Goal: Information Seeking & Learning: Learn about a topic

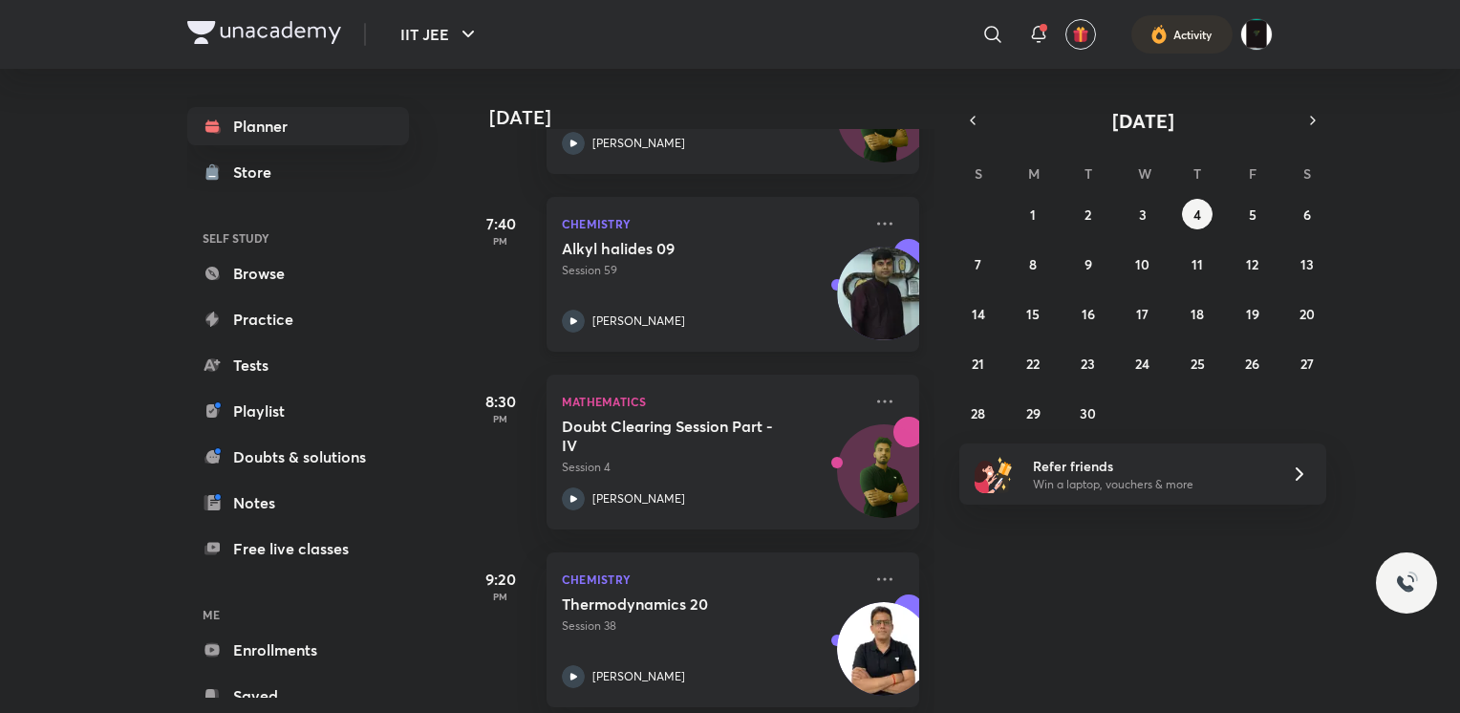
scroll to position [396, 0]
click at [651, 272] on p "Session 59" at bounding box center [712, 271] width 300 height 17
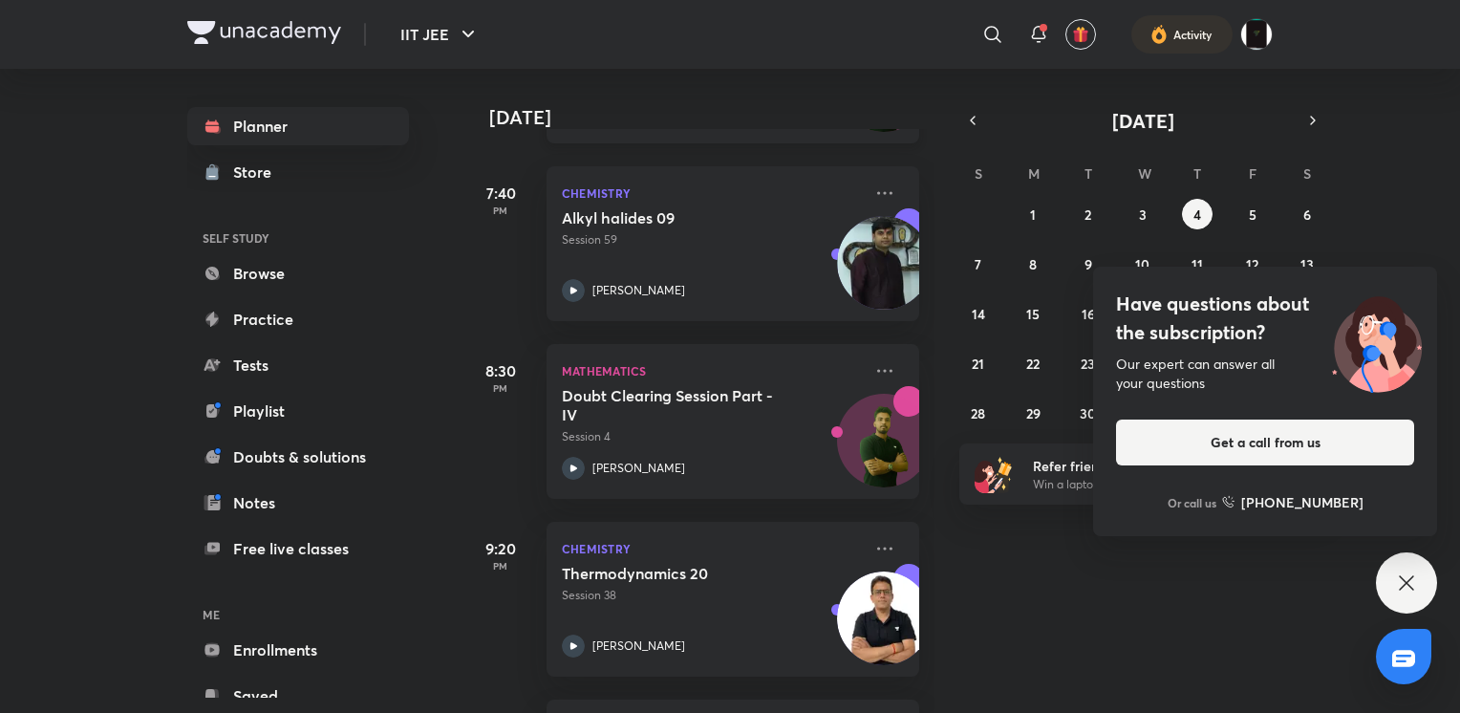
scroll to position [442, 0]
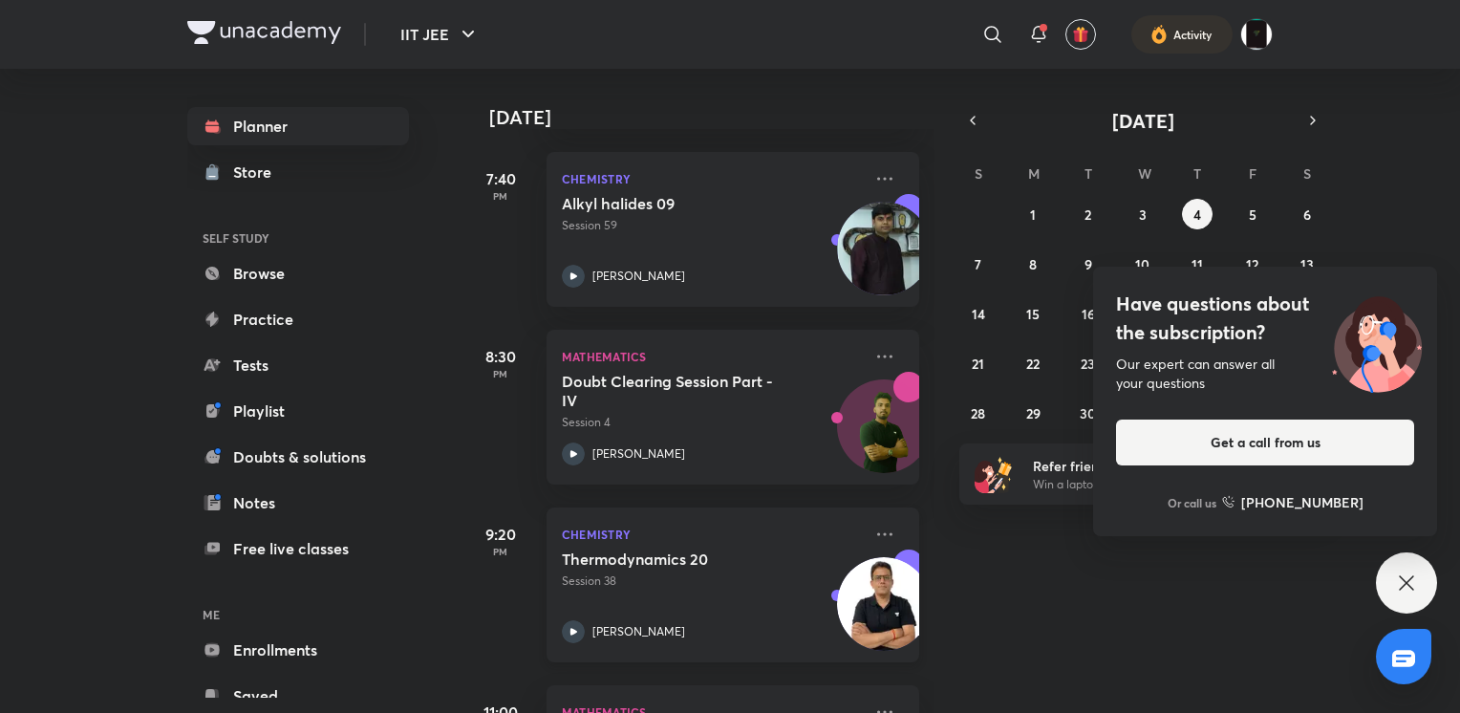
click at [733, 587] on p "Session 38" at bounding box center [712, 580] width 300 height 17
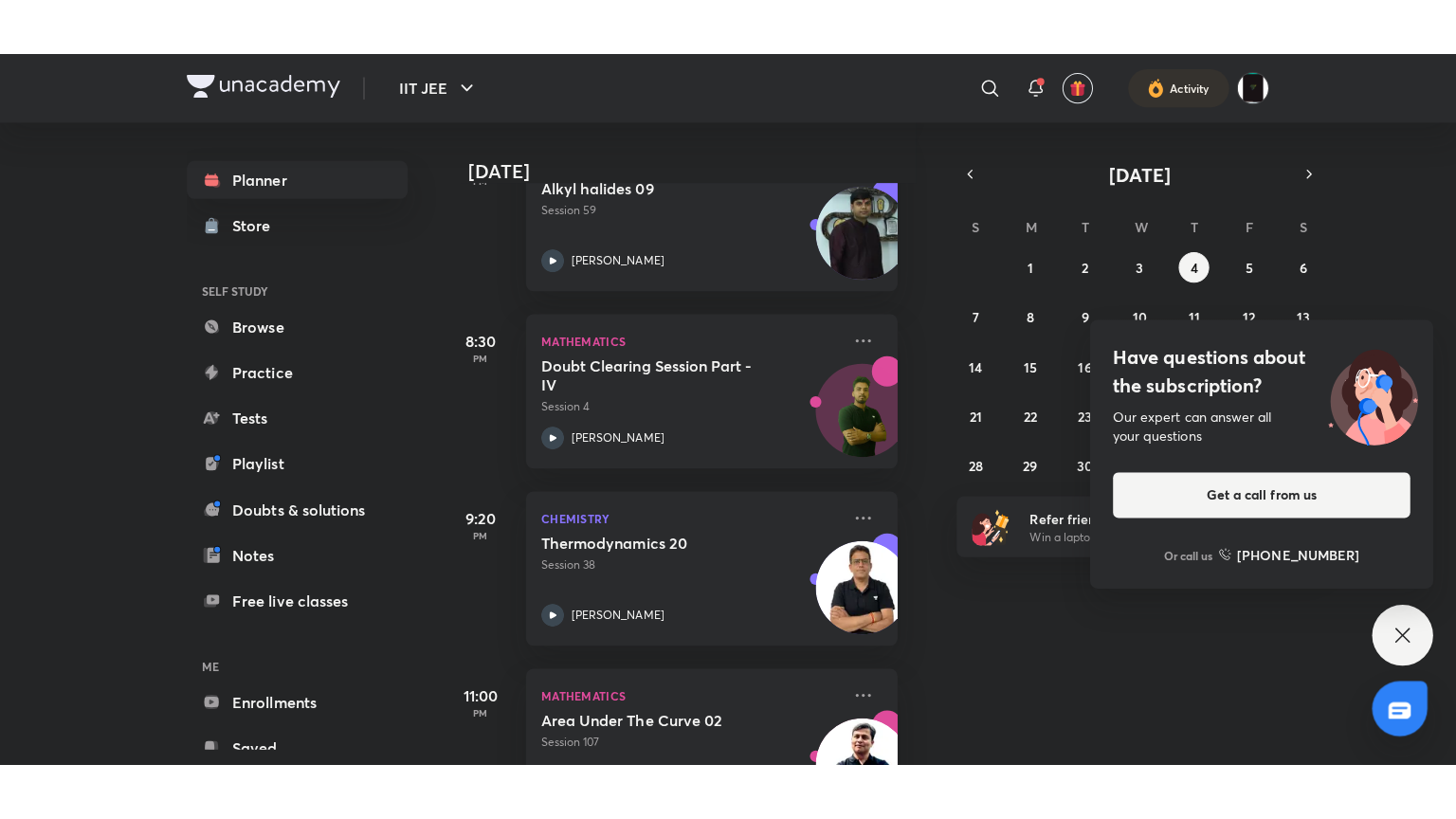
scroll to position [595, 19]
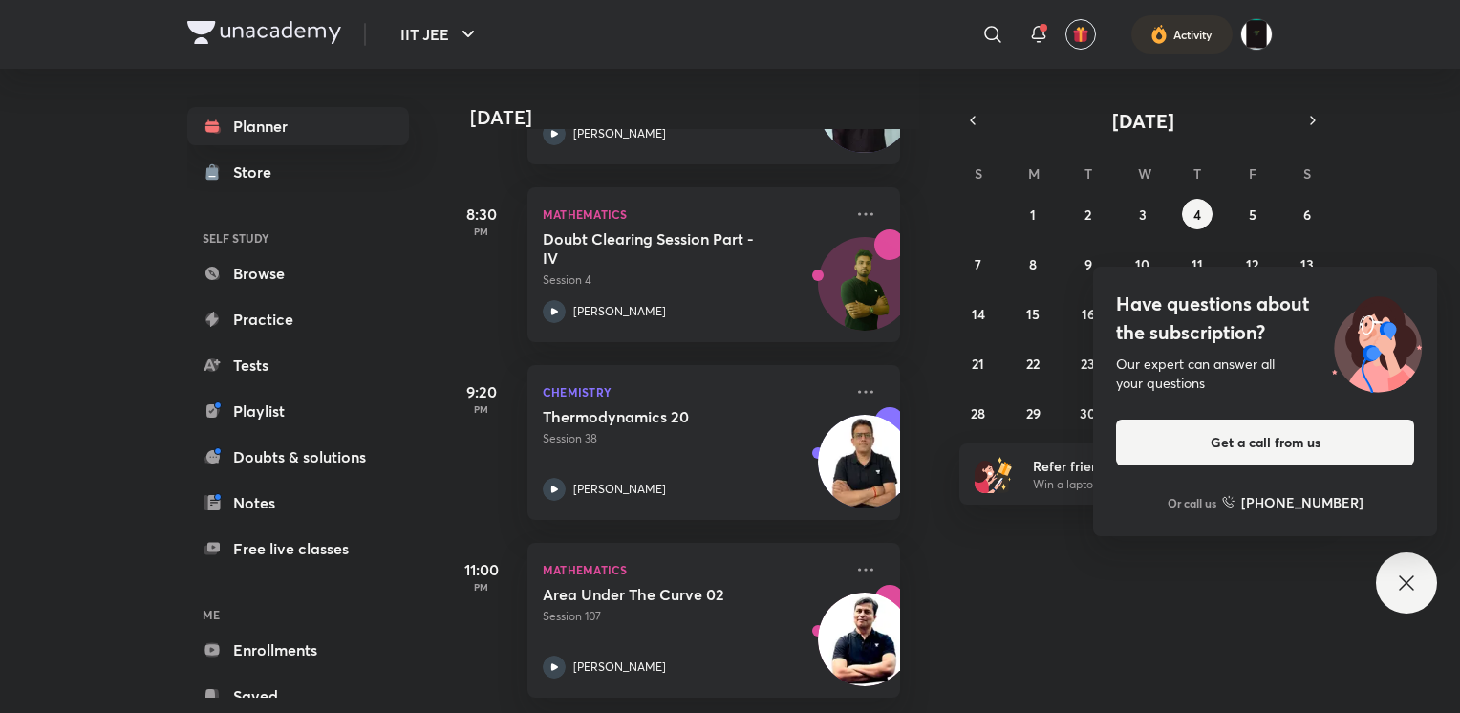
scroll to position [486, 19]
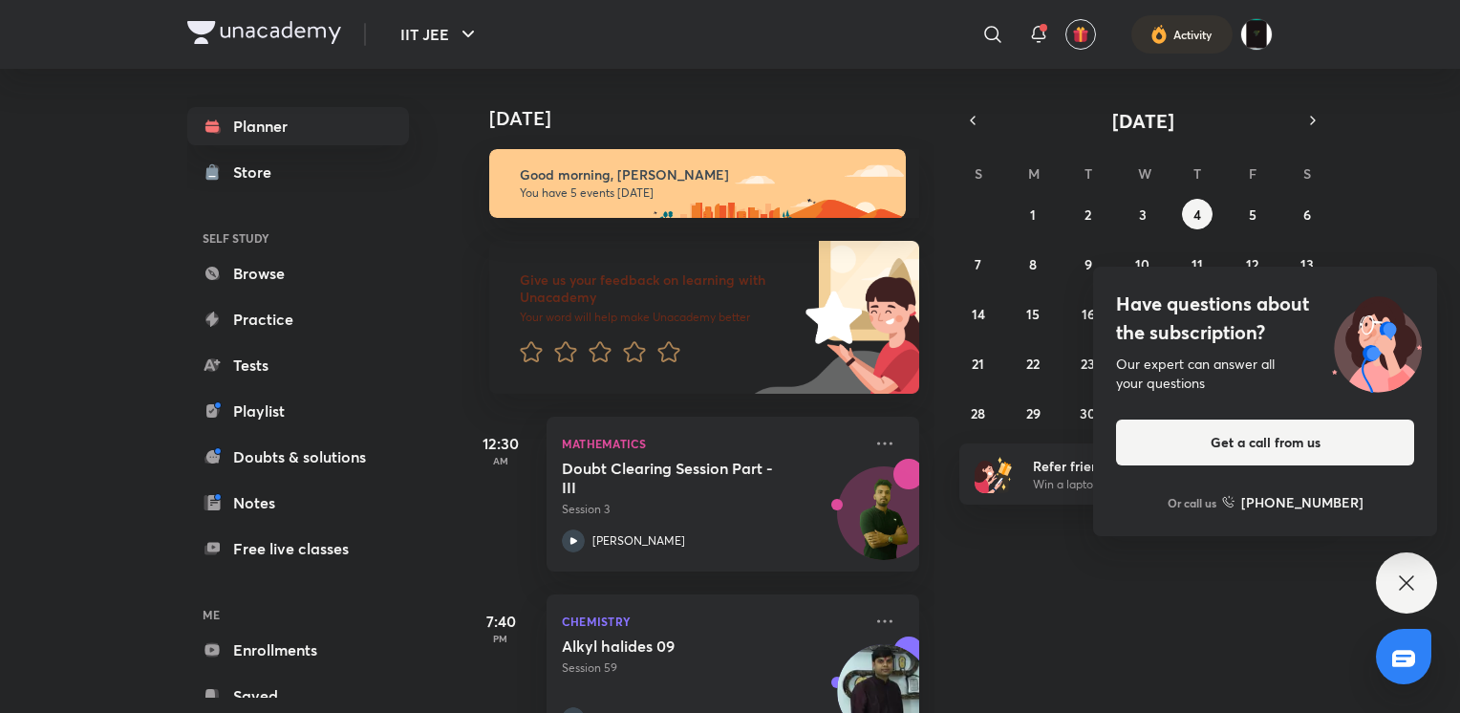
click at [1416, 589] on icon at bounding box center [1406, 582] width 23 height 23
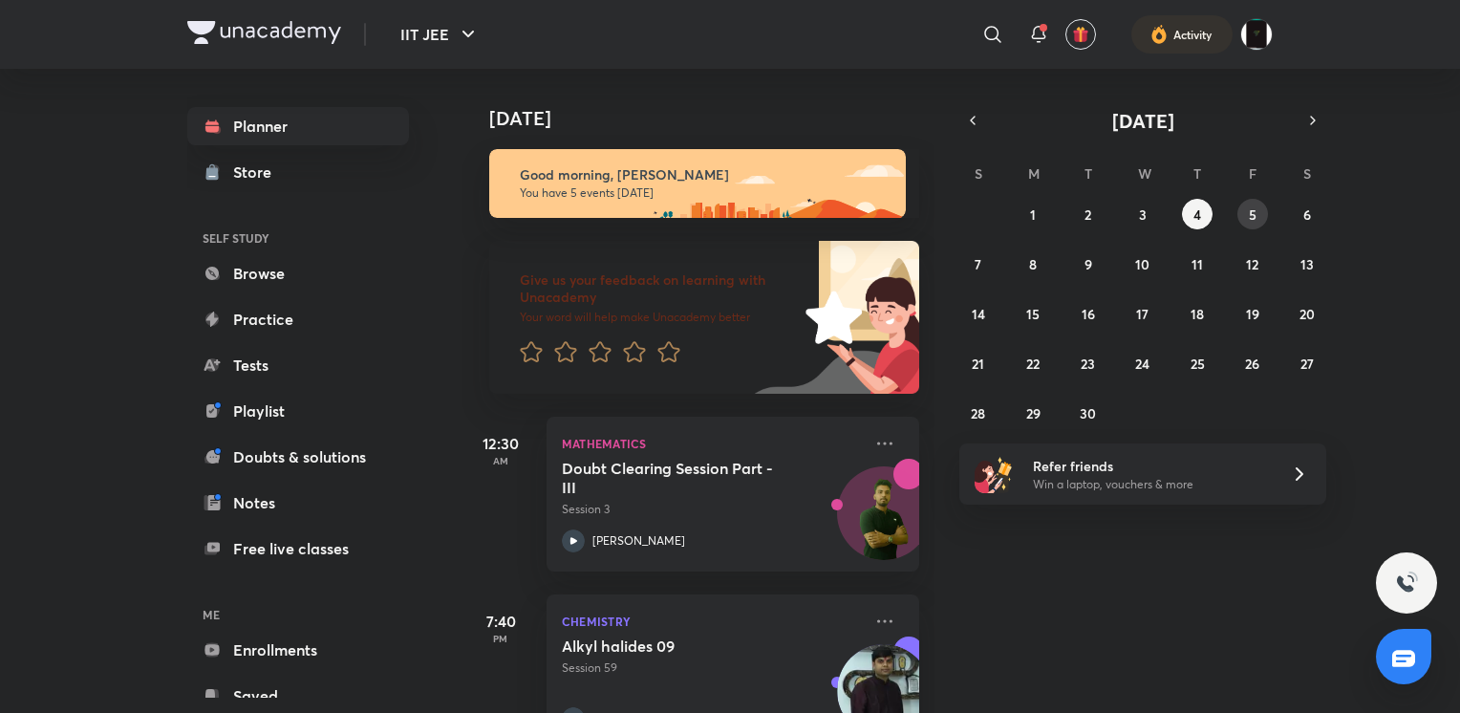
click at [1259, 213] on button "5" at bounding box center [1252, 214] width 31 height 31
